Goal: Navigation & Orientation: Find specific page/section

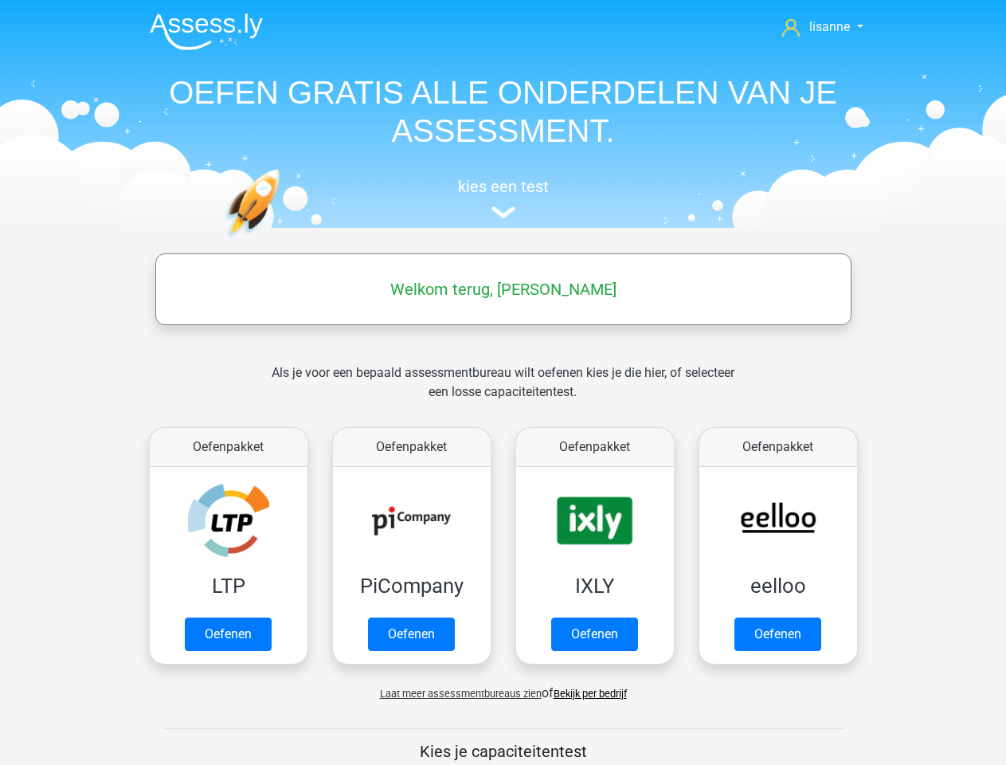
click at [823, 27] on span "lisanne" at bounding box center [829, 26] width 41 height 15
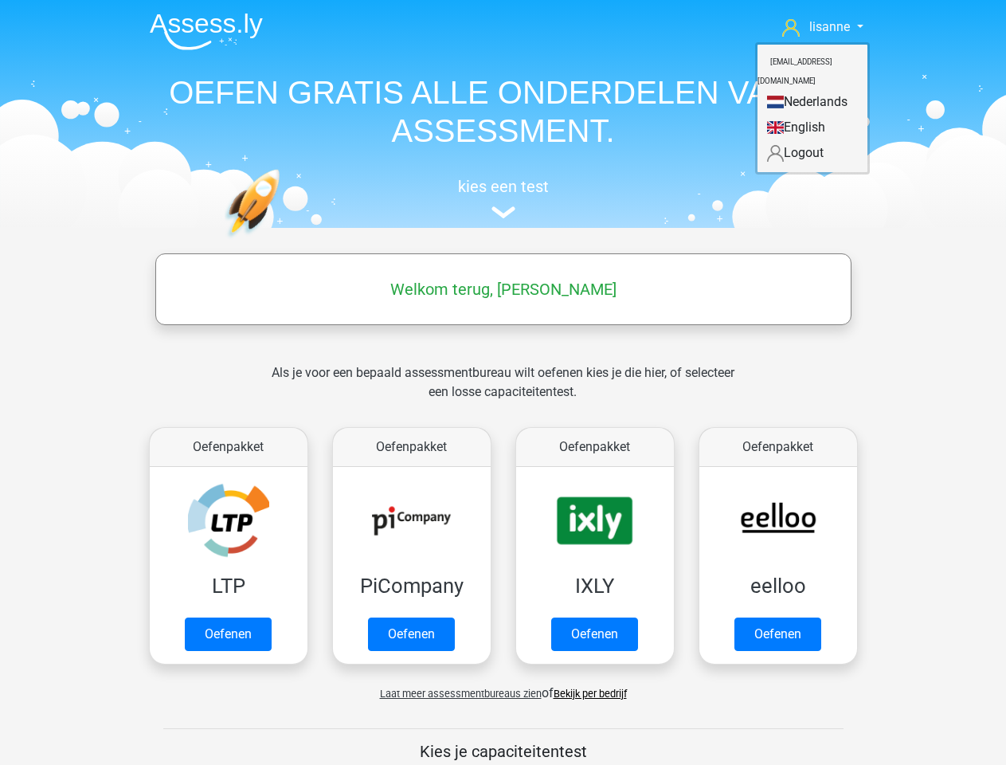
click at [456, 693] on span "Laat meer assessmentbureaus zien" at bounding box center [461, 693] width 162 height 12
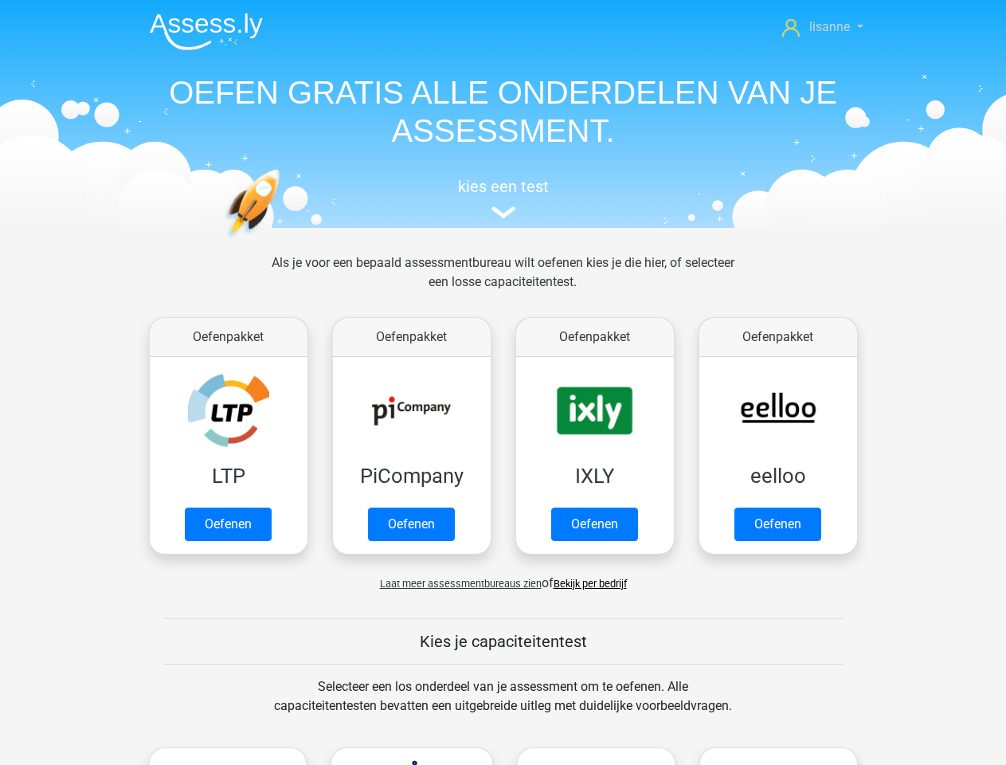
click at [823, 27] on span "lisanne" at bounding box center [829, 26] width 41 height 15
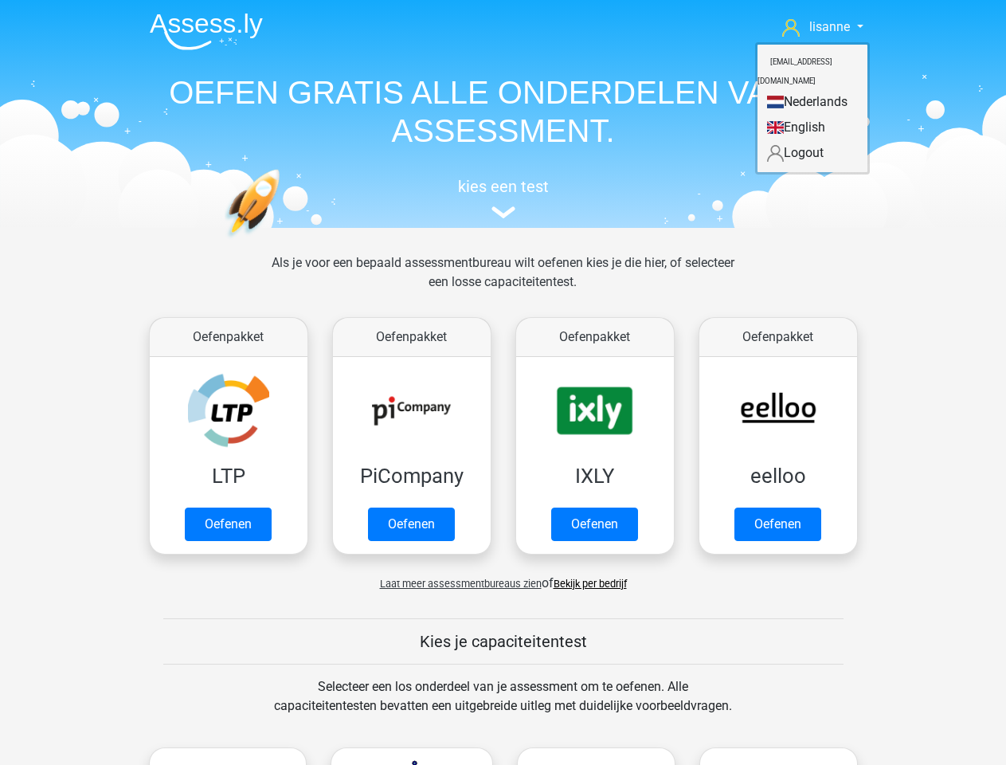
click at [456, 583] on span "Laat meer assessmentbureaus zien" at bounding box center [461, 583] width 162 height 12
